Goal: Information Seeking & Learning: Learn about a topic

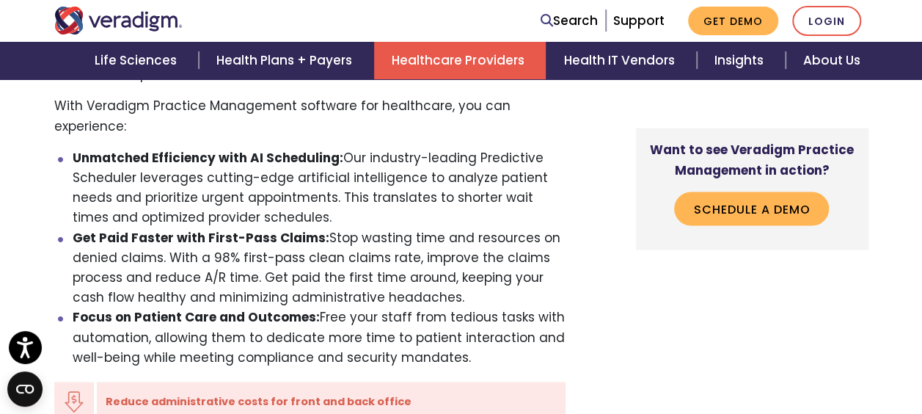
scroll to position [1473, 0]
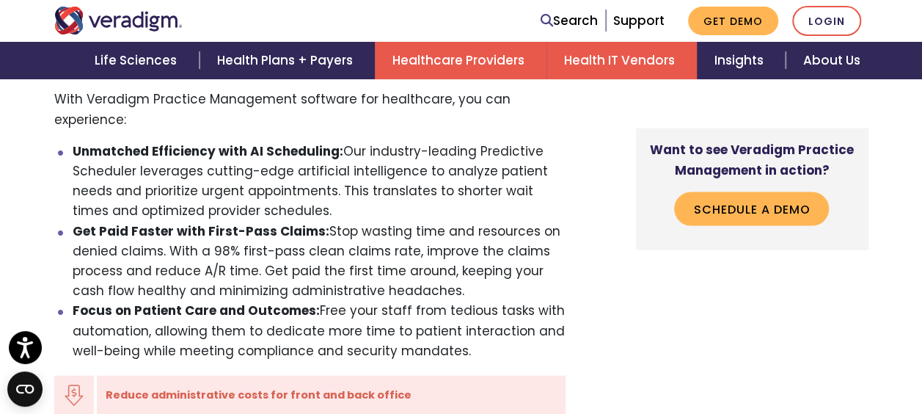
click at [616, 60] on link "Health IT Vendors" at bounding box center [621, 60] width 150 height 37
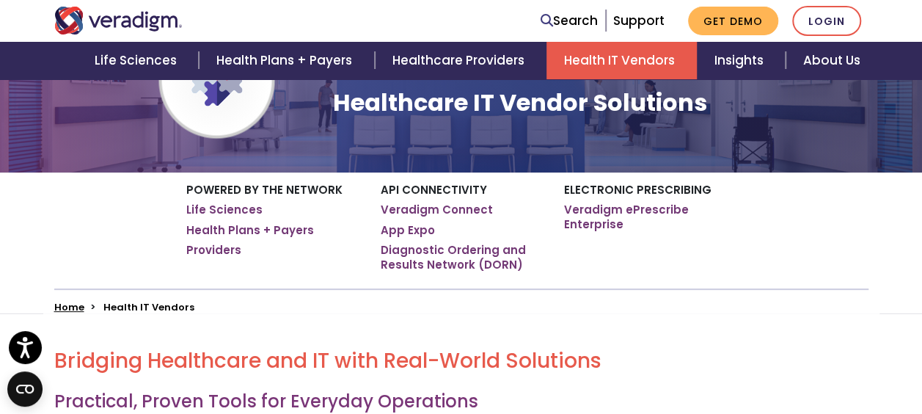
scroll to position [156, 0]
click at [440, 211] on link "Veradigm Connect" at bounding box center [437, 209] width 112 height 15
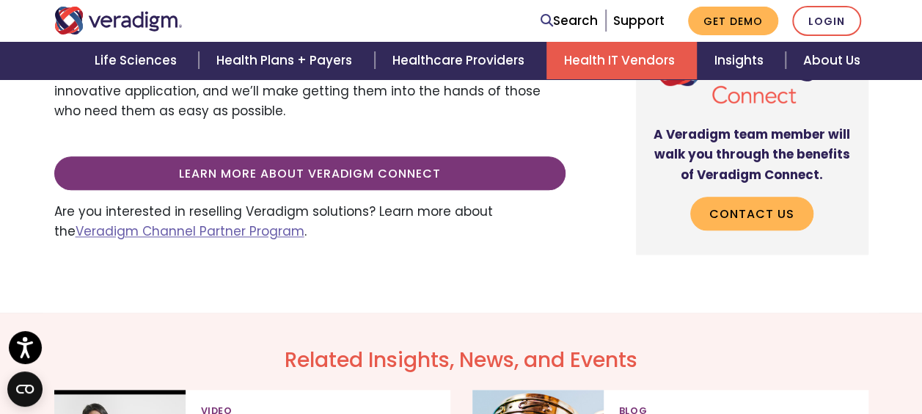
scroll to position [799, 0]
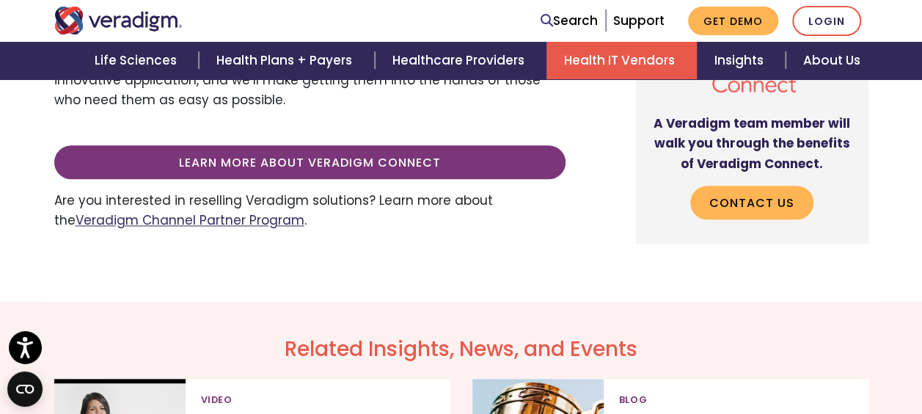
click at [237, 219] on link "Veradigm Channel Partner Program" at bounding box center [190, 220] width 229 height 18
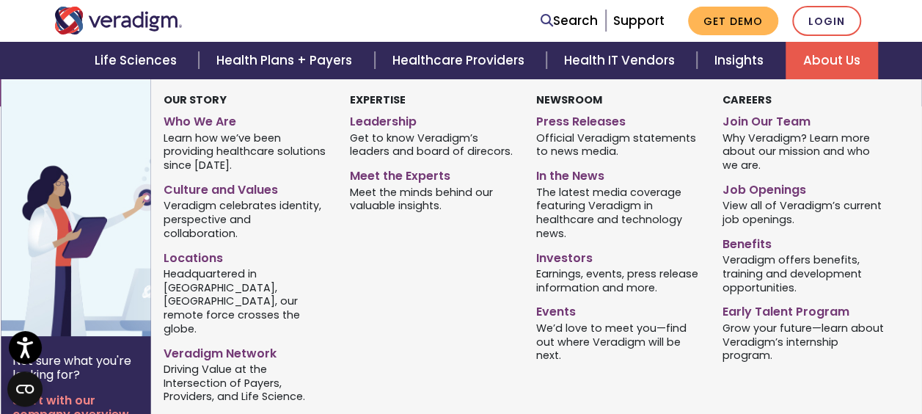
scroll to position [125, 0]
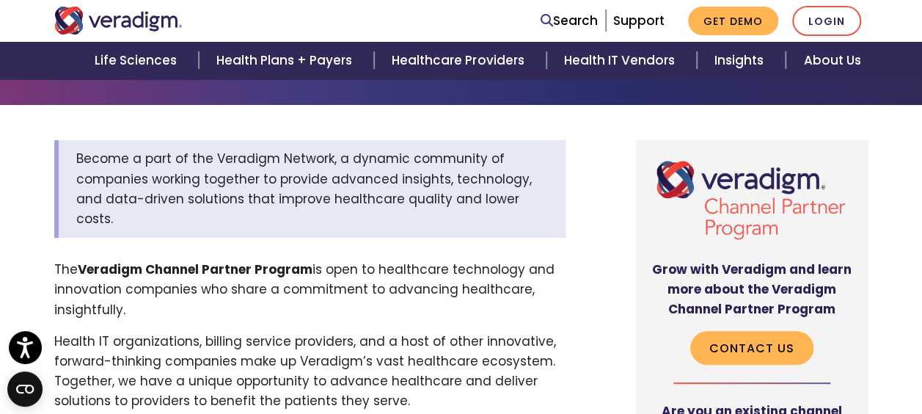
click at [479, 22] on div "Search Support Get Demo Login" at bounding box center [636, 21] width 488 height 30
